Goal: Task Accomplishment & Management: Complete application form

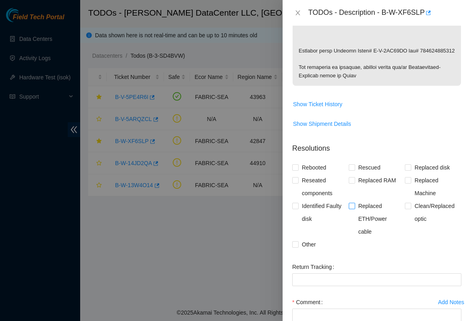
scroll to position [425, 0]
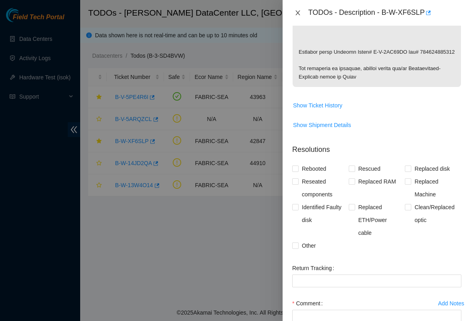
click at [298, 11] on icon "close" at bounding box center [298, 13] width 6 height 6
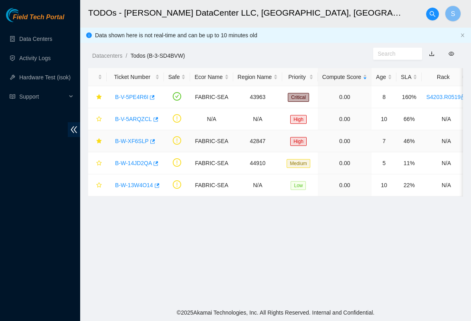
click at [128, 142] on link "B-W-XF6SLP" at bounding box center [132, 141] width 34 height 6
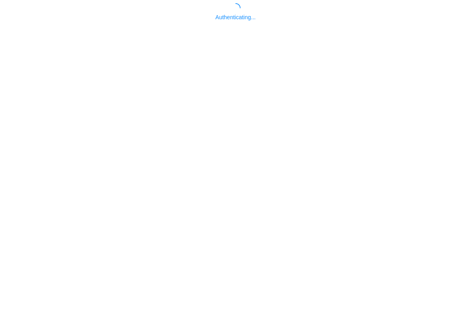
click at [410, 150] on body "Authenticating..." at bounding box center [235, 163] width 471 height 321
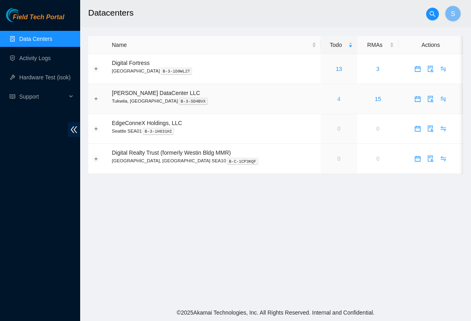
click at [338, 99] on link "4" at bounding box center [339, 99] width 3 height 6
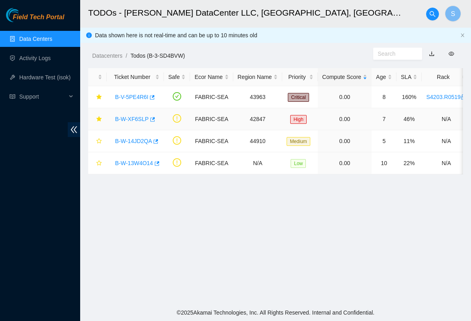
click at [137, 117] on link "B-W-XF6SLP" at bounding box center [132, 119] width 34 height 6
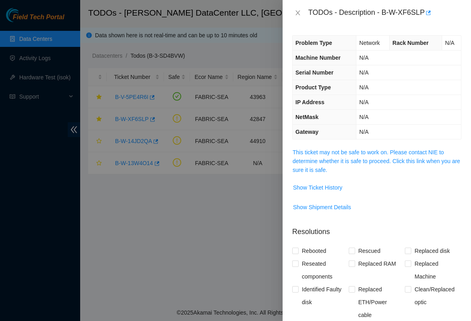
click at [348, 156] on span "This ticket may not be safe to work on. Please contact NIE to determine whether…" at bounding box center [377, 161] width 168 height 26
click at [345, 166] on span "This ticket may not be safe to work on. Please contact NIE to determine whether…" at bounding box center [377, 161] width 168 height 26
click at [345, 162] on link "This ticket may not be safe to work on. Please contact NIE to determine whether…" at bounding box center [377, 161] width 168 height 24
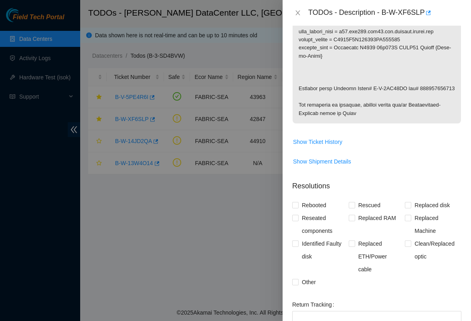
scroll to position [395, 0]
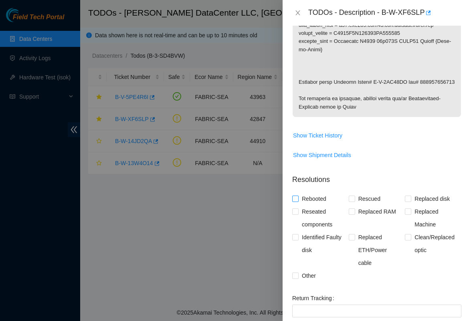
click at [314, 198] on span "Rebooted" at bounding box center [314, 199] width 31 height 13
click at [298, 198] on input "Rebooted" at bounding box center [295, 199] width 6 height 6
checkbox input "true"
click at [423, 240] on span "Clean/Replaced optic" at bounding box center [436, 244] width 50 height 26
click at [411, 240] on input "Clean/Replaced optic" at bounding box center [408, 237] width 6 height 6
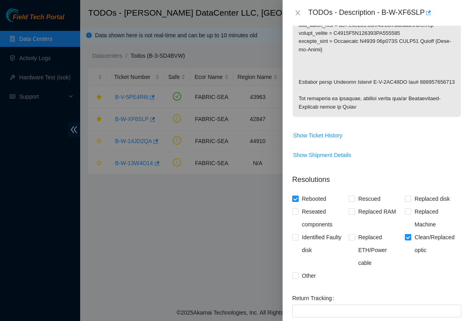
click at [415, 237] on span "Clean/Replaced optic" at bounding box center [436, 244] width 50 height 26
click at [411, 237] on input "Clean/Replaced optic" at bounding box center [408, 237] width 6 height 6
click at [415, 237] on span "Clean/Replaced optic" at bounding box center [436, 244] width 50 height 26
click at [411, 237] on input "Clean/Replaced optic" at bounding box center [408, 237] width 6 height 6
checkbox input "true"
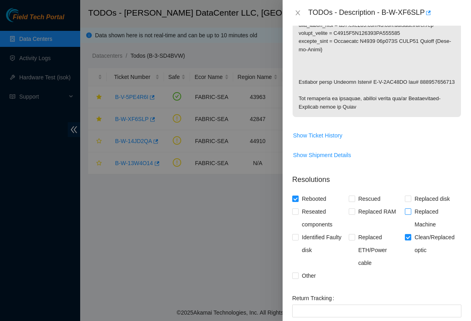
click at [413, 212] on span "Replaced Machine" at bounding box center [436, 218] width 50 height 26
click at [411, 212] on input "Replaced Machine" at bounding box center [408, 212] width 6 height 6
checkbox input "true"
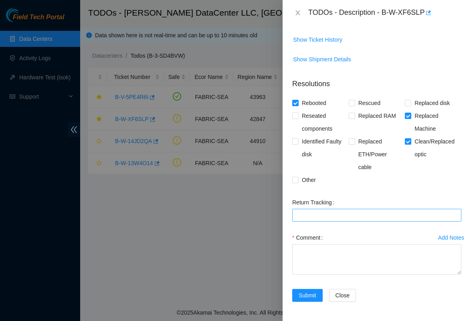
scroll to position [492, 0]
click at [334, 217] on Tracking "Return Tracking" at bounding box center [376, 215] width 169 height 13
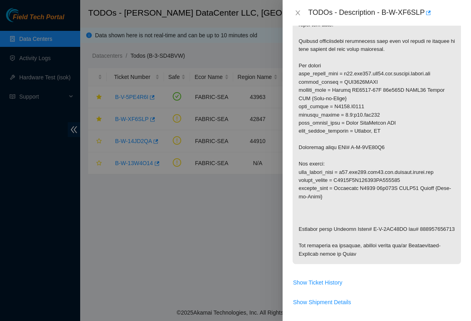
scroll to position [242, 0]
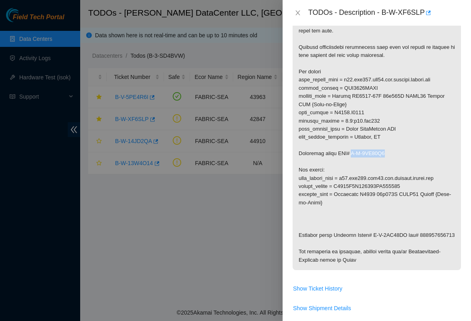
drag, startPoint x: 395, startPoint y: 149, endPoint x: 356, endPoint y: 150, distance: 38.9
click at [356, 150] on p at bounding box center [377, 88] width 168 height 364
copy p "B-V-5UJ09G2"
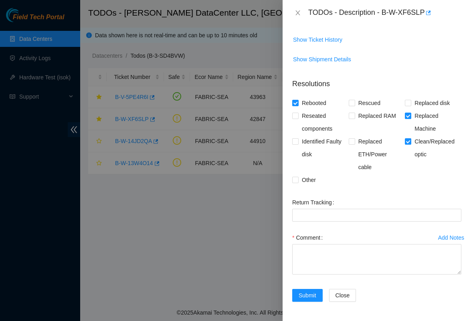
scroll to position [492, 0]
click at [338, 207] on label "Return Tracking" at bounding box center [314, 202] width 45 height 13
click at [339, 209] on Tracking "Return Tracking" at bounding box center [376, 215] width 169 height 13
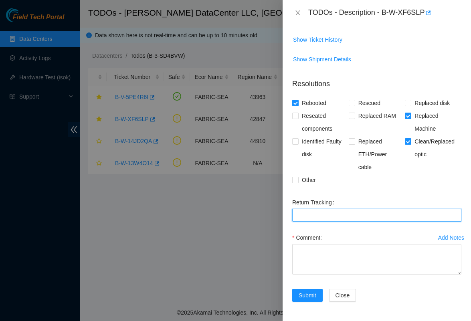
click at [339, 212] on Tracking "Return Tracking" at bounding box center [376, 215] width 169 height 13
paste Tracking "B-V-5UJ09G2"
type Tracking "B-V-5UJ09G2"
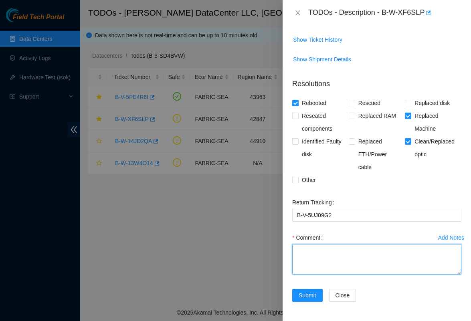
click at [316, 264] on textarea "Comment" at bounding box center [376, 259] width 169 height 30
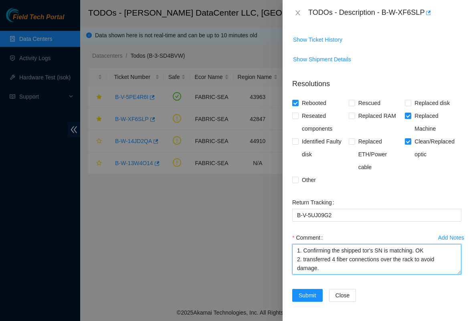
scroll to position [0, 0]
click at [365, 267] on textarea "1. Confirming the shipped tor's SN is matching. OK 2. transferred 4 fiber conne…" at bounding box center [376, 259] width 169 height 30
type textarea "1. Confirming the shipped tor's SN is matching. OK 2. Transferred 4 fiber conne…"
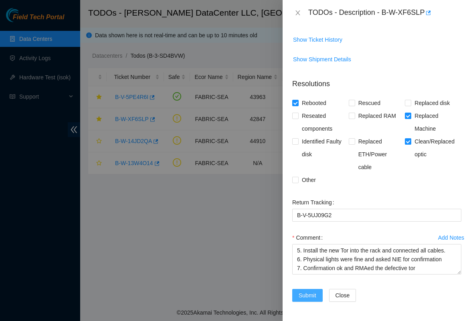
click at [305, 296] on span "Submit" at bounding box center [308, 295] width 18 height 9
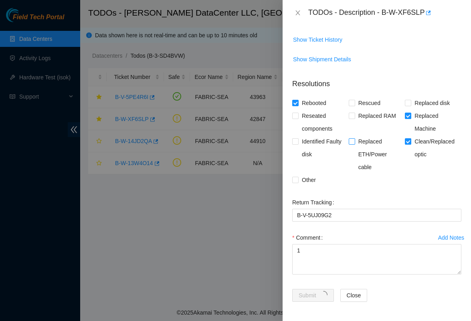
scroll to position [0, 0]
